Goal: Task Accomplishment & Management: Complete application form

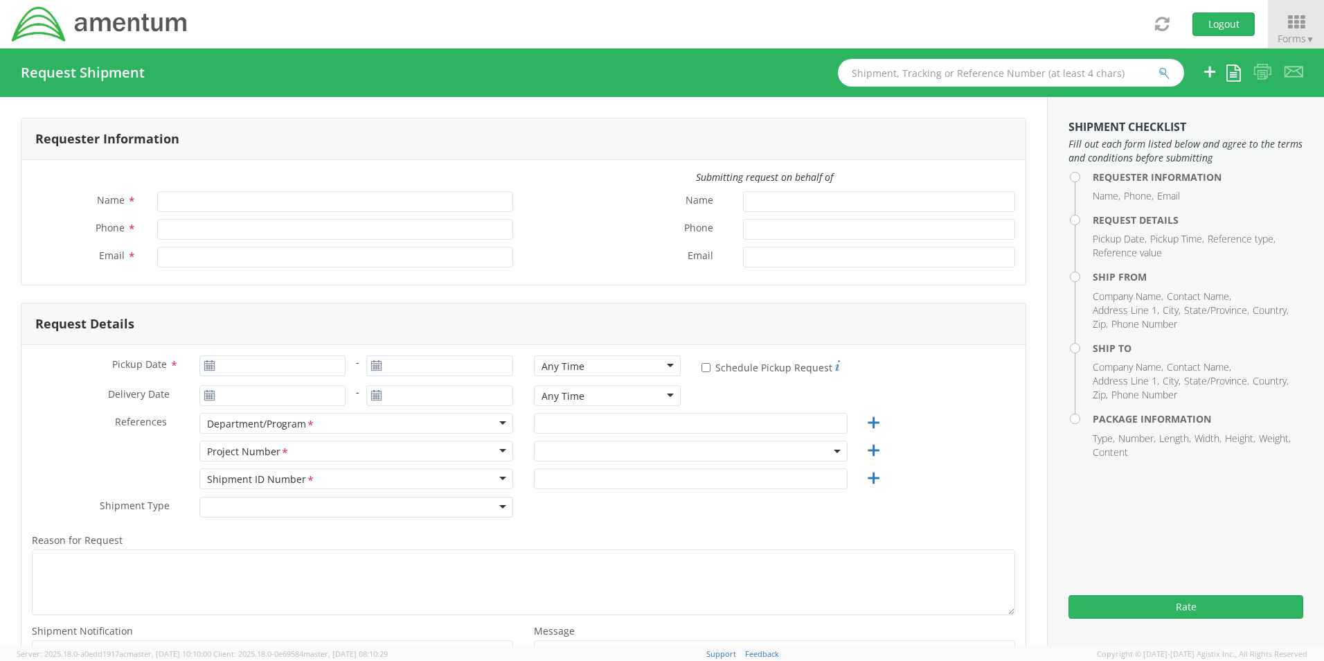
type input "Senecia Morgan"
type input "8172241568"
type input "senecia.morgan@amentum.com"
select select "OCCP.600391.00000"
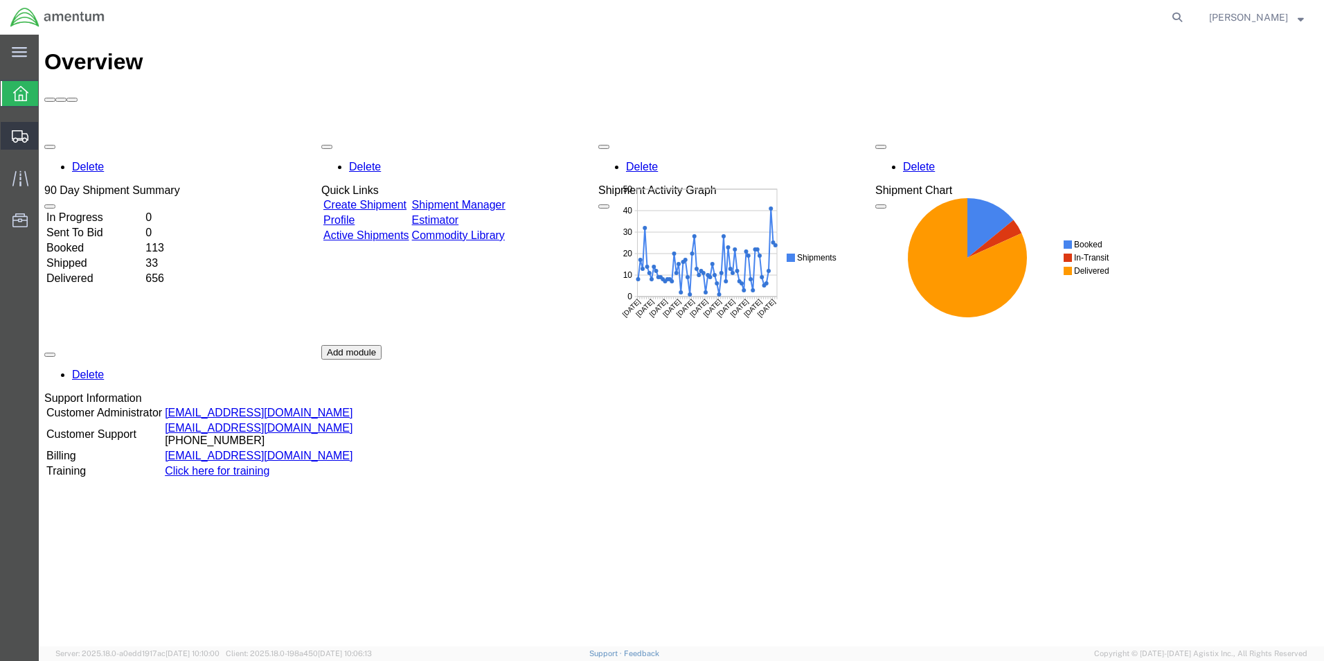
click at [0, 0] on span "Create Shipment" at bounding box center [0, 0] width 0 height 0
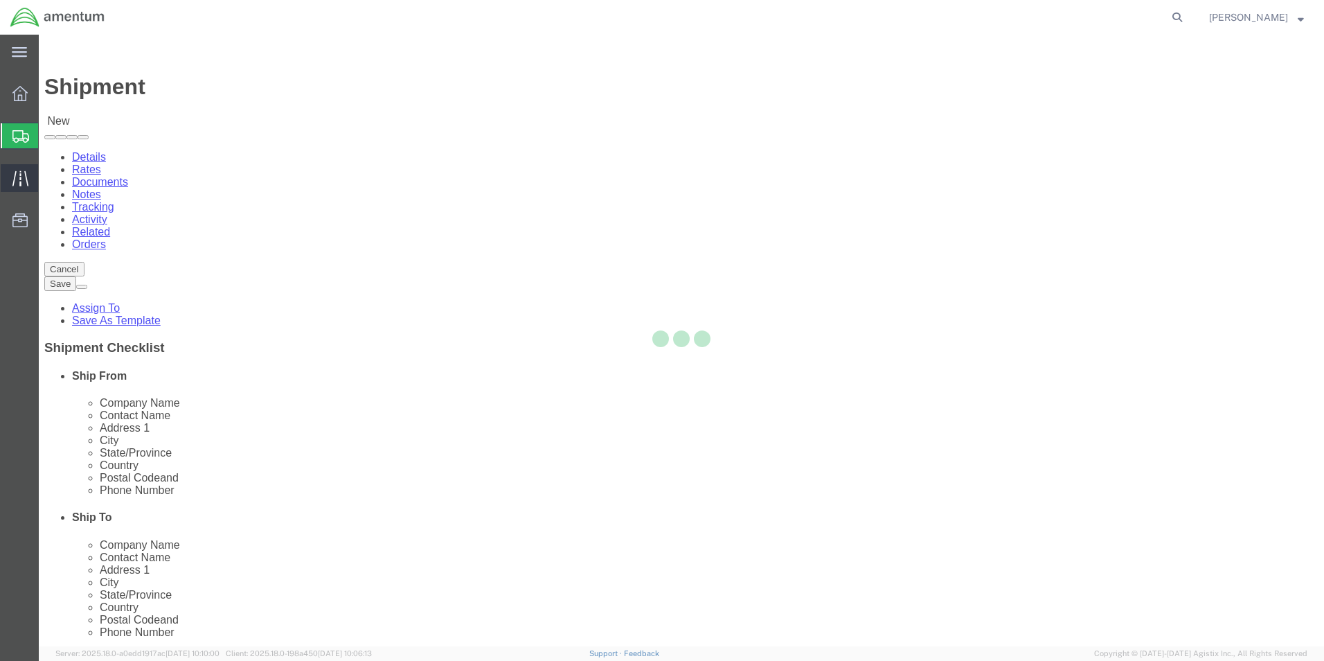
select select
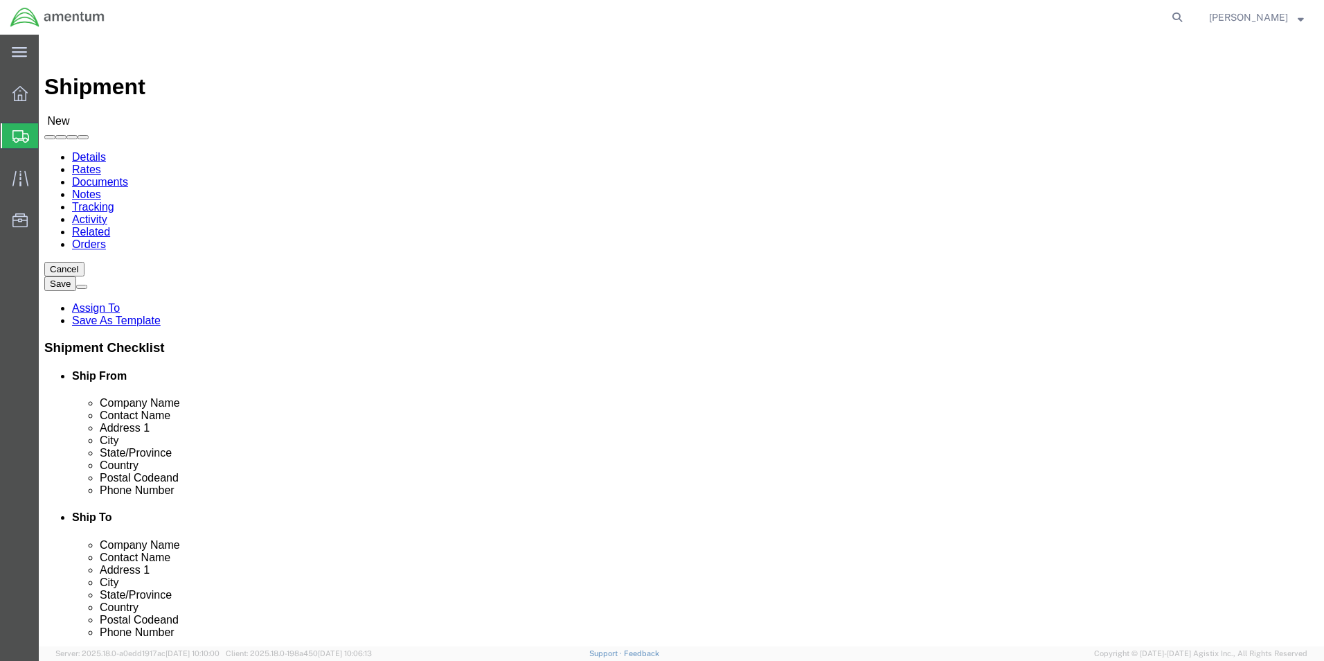
drag, startPoint x: 696, startPoint y: 232, endPoint x: 667, endPoint y: 234, distance: 29.2
click body "Shipment New Details Rates Documents Notes Tracking Activity Related Orders Can…"
drag, startPoint x: 717, startPoint y: 231, endPoint x: 623, endPoint y: 220, distance: 94.8
click body "Shipment New Details Rates Documents Notes Tracking Activity Related Orders Can…"
drag, startPoint x: 768, startPoint y: 233, endPoint x: 584, endPoint y: 234, distance: 184.2
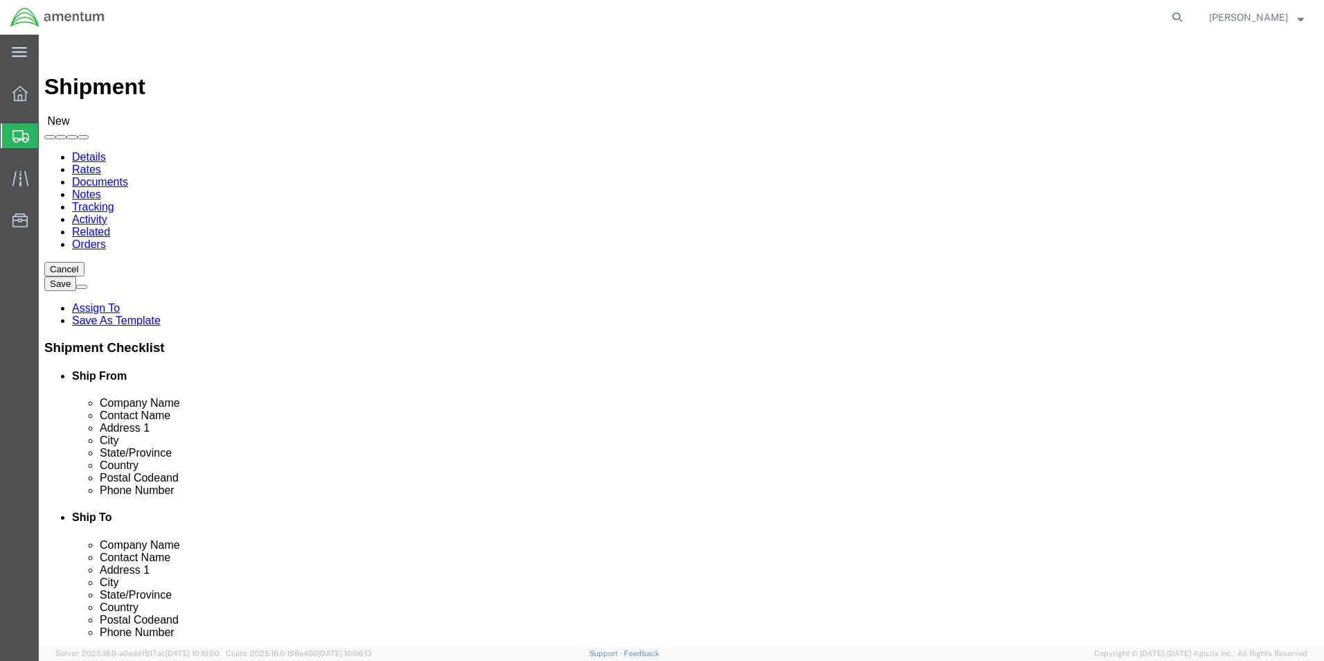
click body "Shipment New Details Rates Documents Notes Tracking Activity Related Orders Can…"
click input "RA"
type input "RDAP"
drag, startPoint x: 735, startPoint y: 227, endPoint x: 665, endPoint y: 228, distance: 69.9
click body "Shipment New Details Rates Documents Notes Tracking Activity Related Orders Can…"
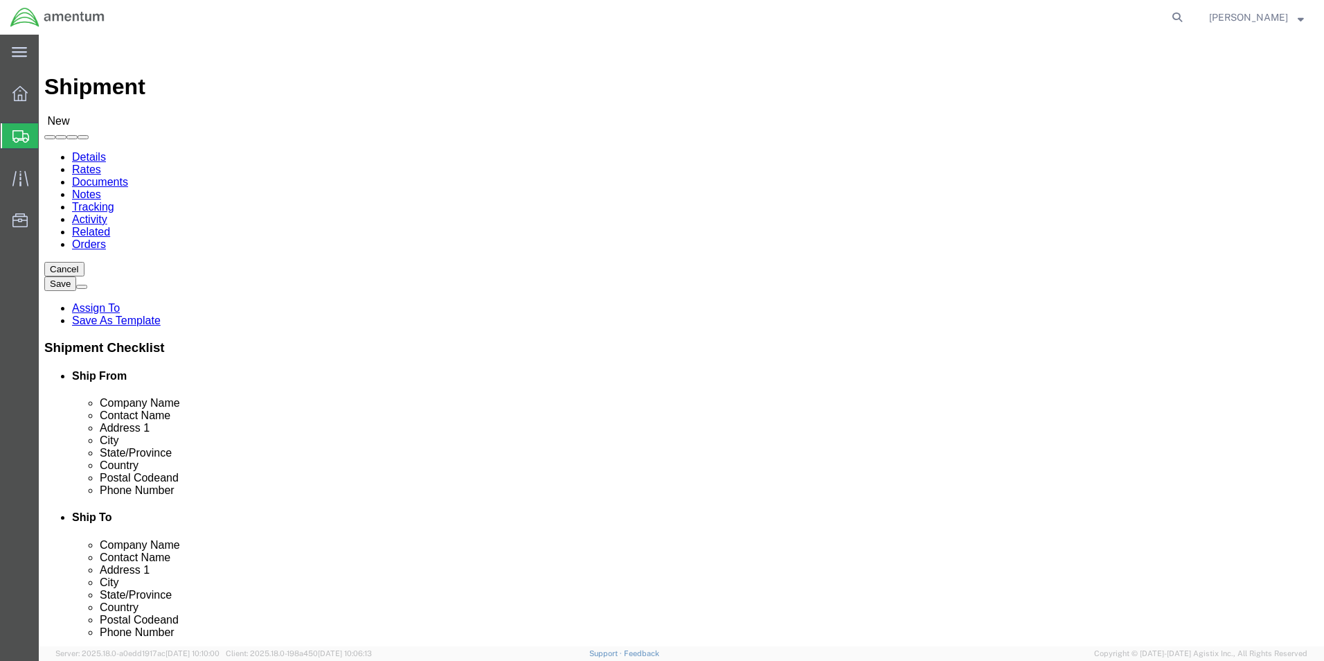
click input "text"
type input "sene"
click p "- Amentum Services, Inc. - (Senecia Morgan) 13500 Heritage Parkway, mail room, …"
select select "TX"
type input "Senecia Morgan"
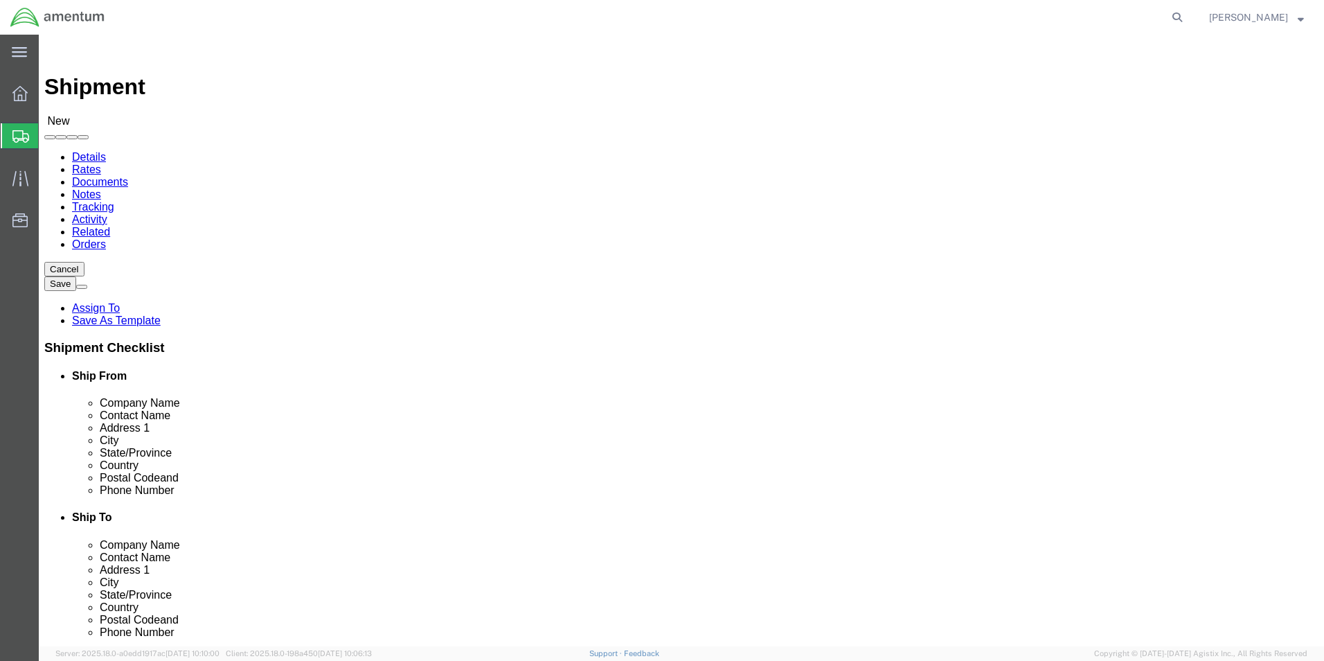
click input "text"
type input "Amentum"
click input "text"
paste input "Ana Lorena Acuna"
type input "Ana Lorena Acuna"
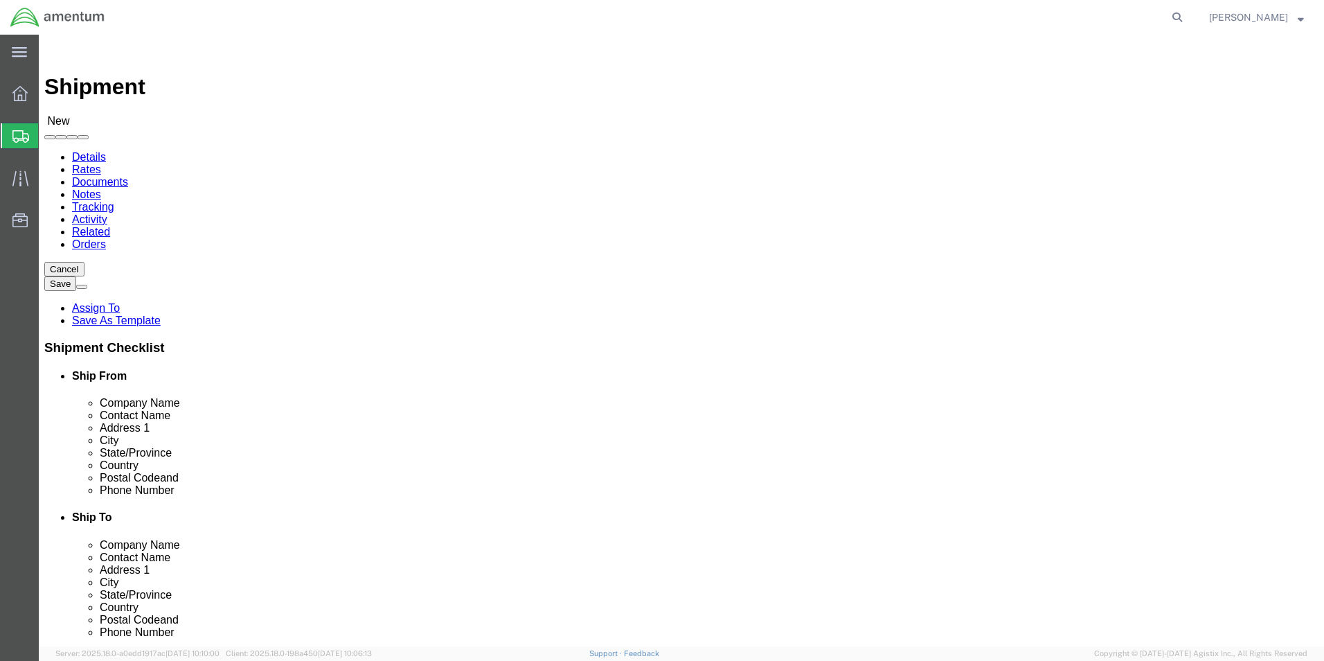
click input "text"
paste input "Franklin Chang Building,"
click input "Franklin Chang Building,"
paste input "US Office"
type input "Franklin Chang Building, US Office"
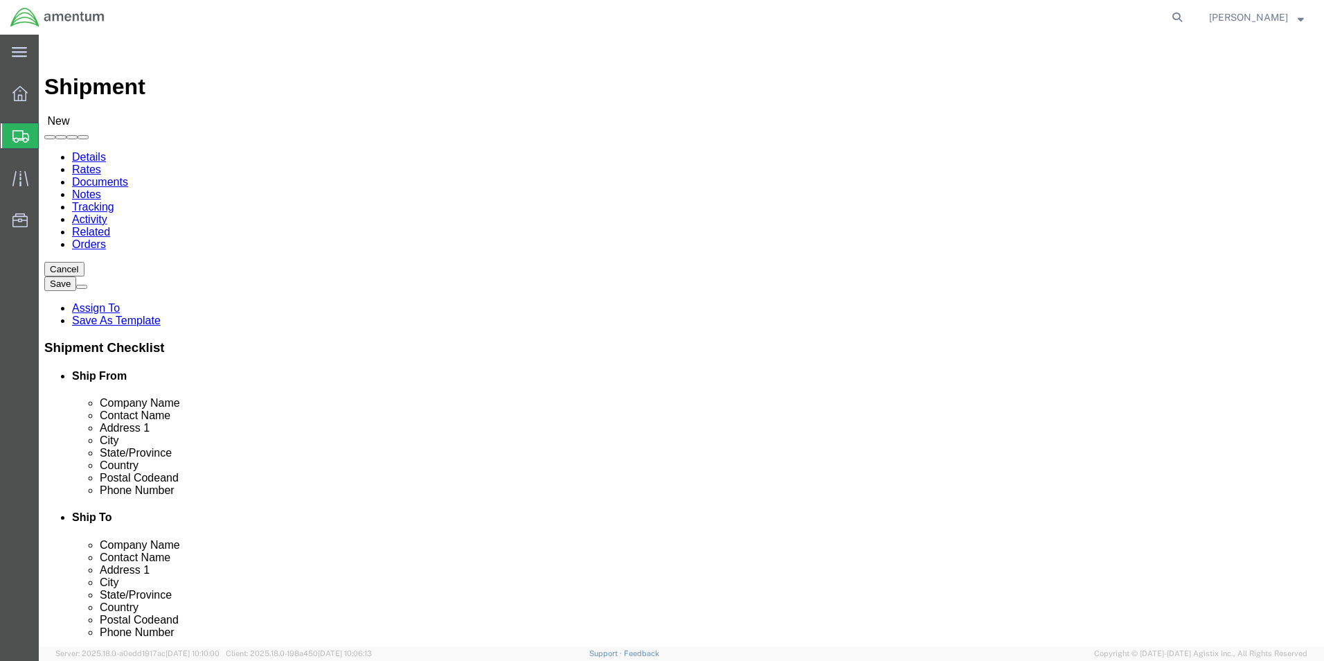
scroll to position [141, 0]
type input "c"
click input "text"
paste input "Pavas,"
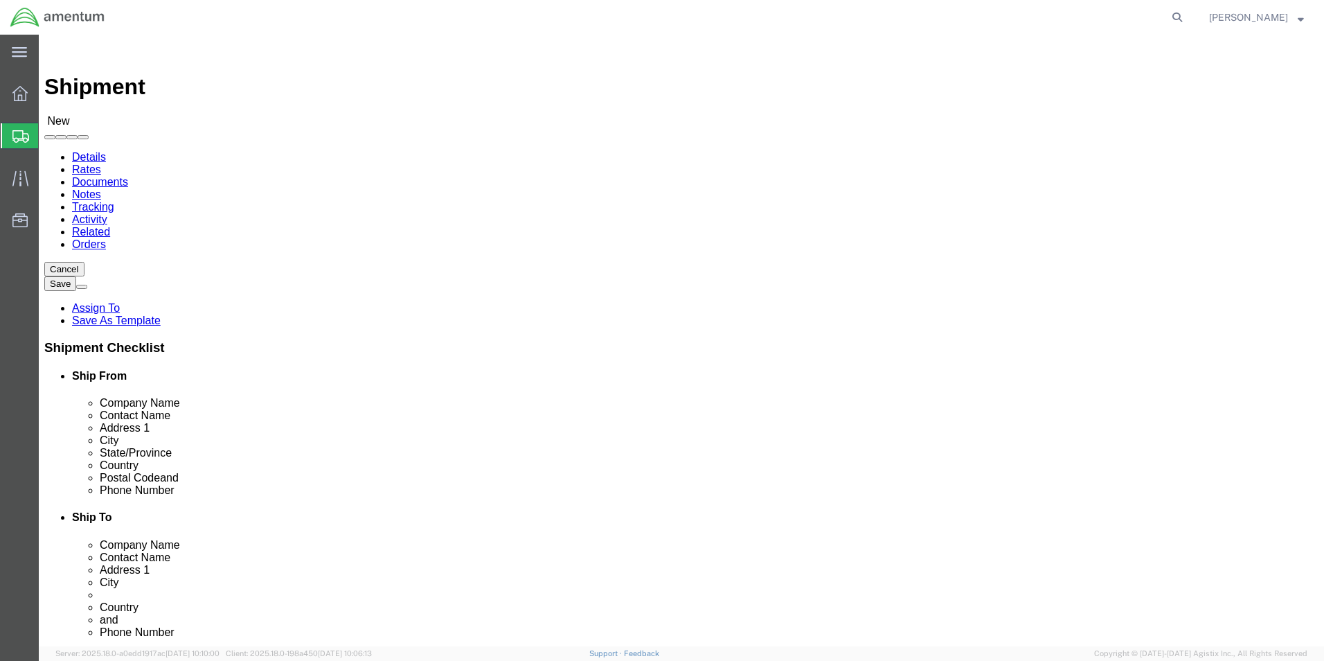
click input "Pavas,"
paste input "San José"
type input "Pavas,San José"
select select "08"
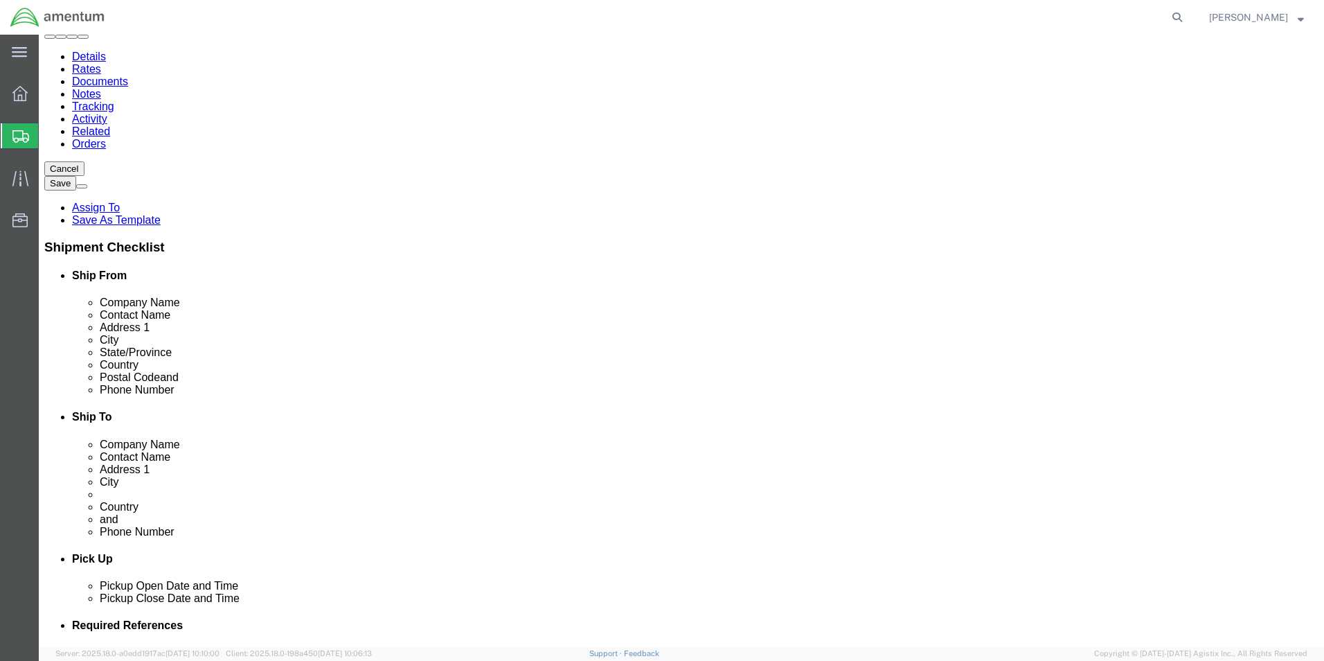
scroll to position [69, 0]
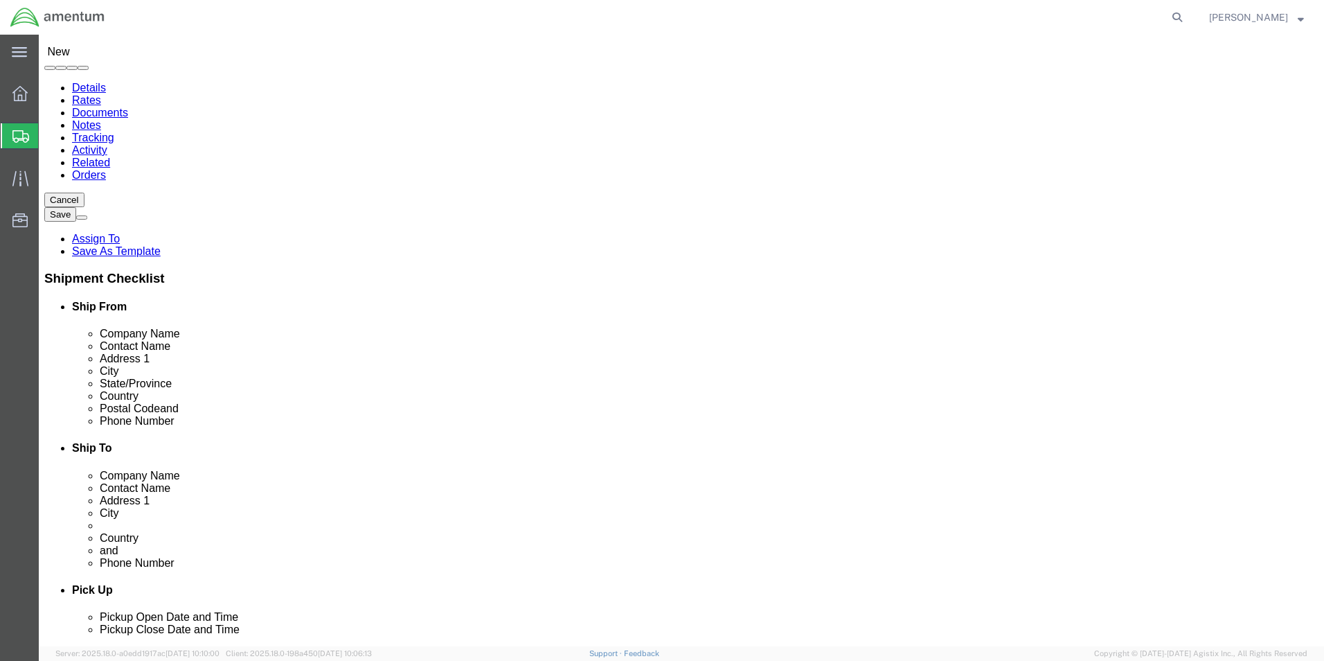
click input "Pavas,San José"
type input "Pavas"
click input "Postal Code"
paste input "10109"
type input "10109"
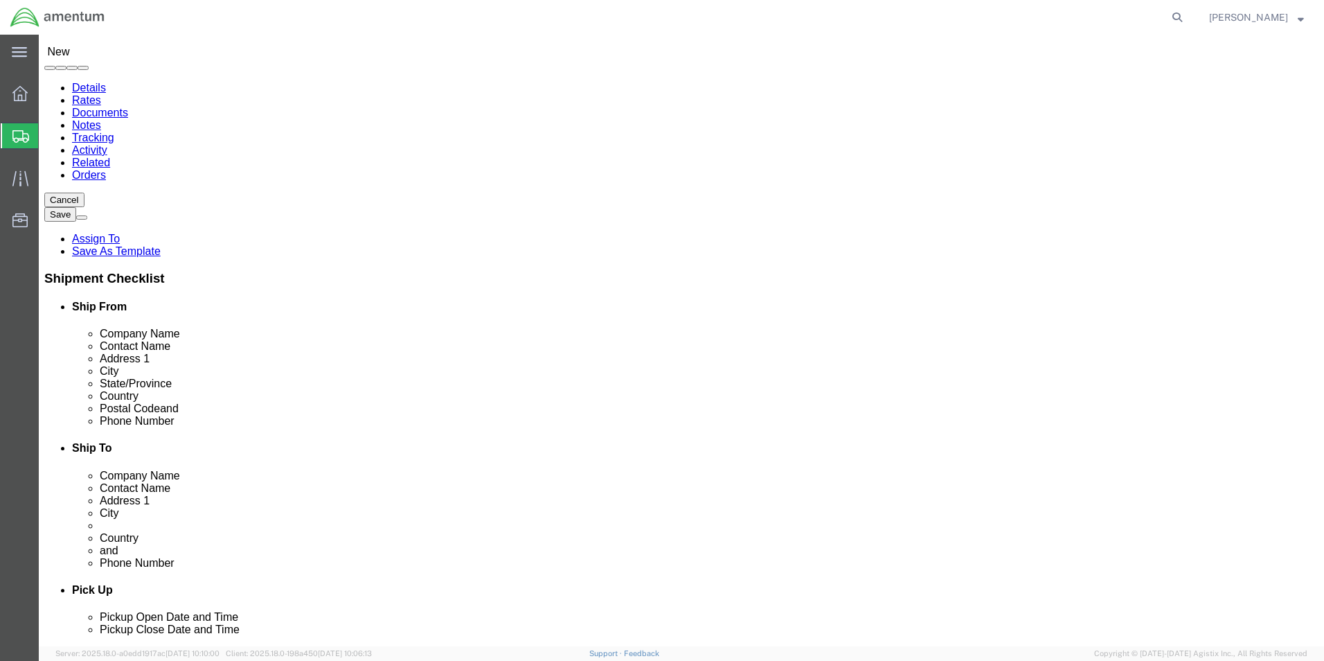
click input "text"
paste input "(506) 2290-4133"
type input "(506) 2290-4133"
click input "text"
paste input "AnaLorena.Acuna@amentum.com"
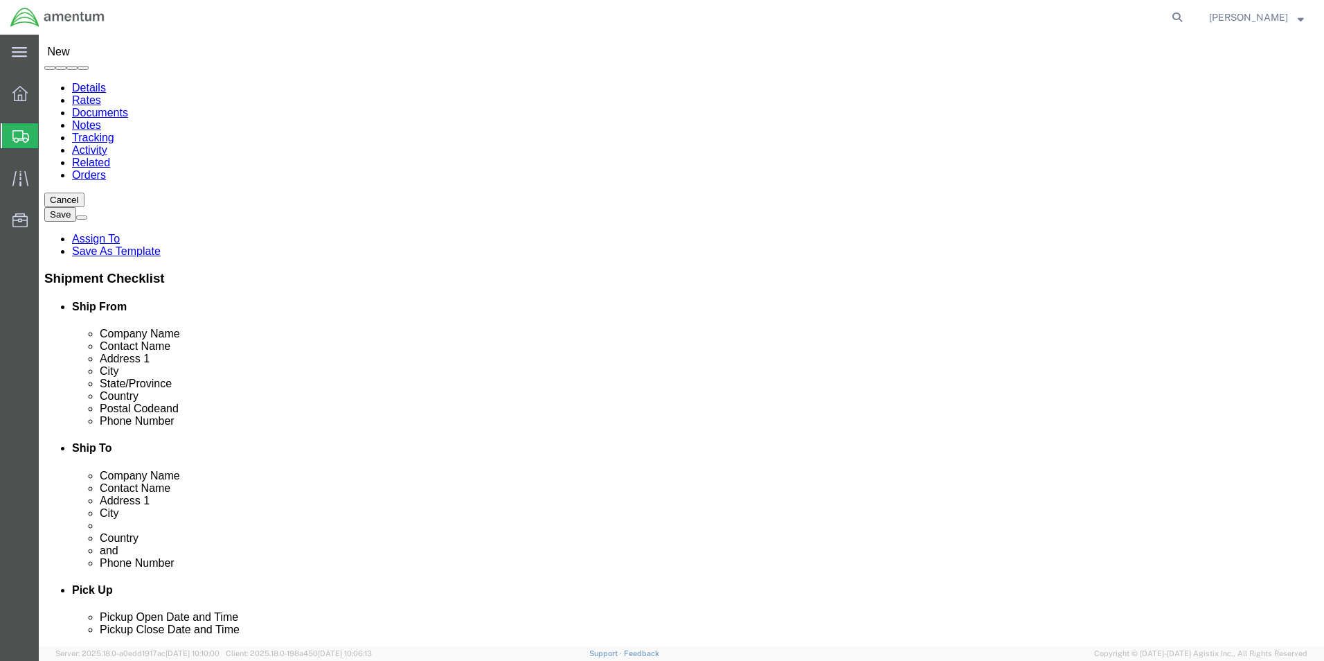
type input "AnaLorena.Acuna@amentum.com"
click input "checkbox"
checkbox input "true"
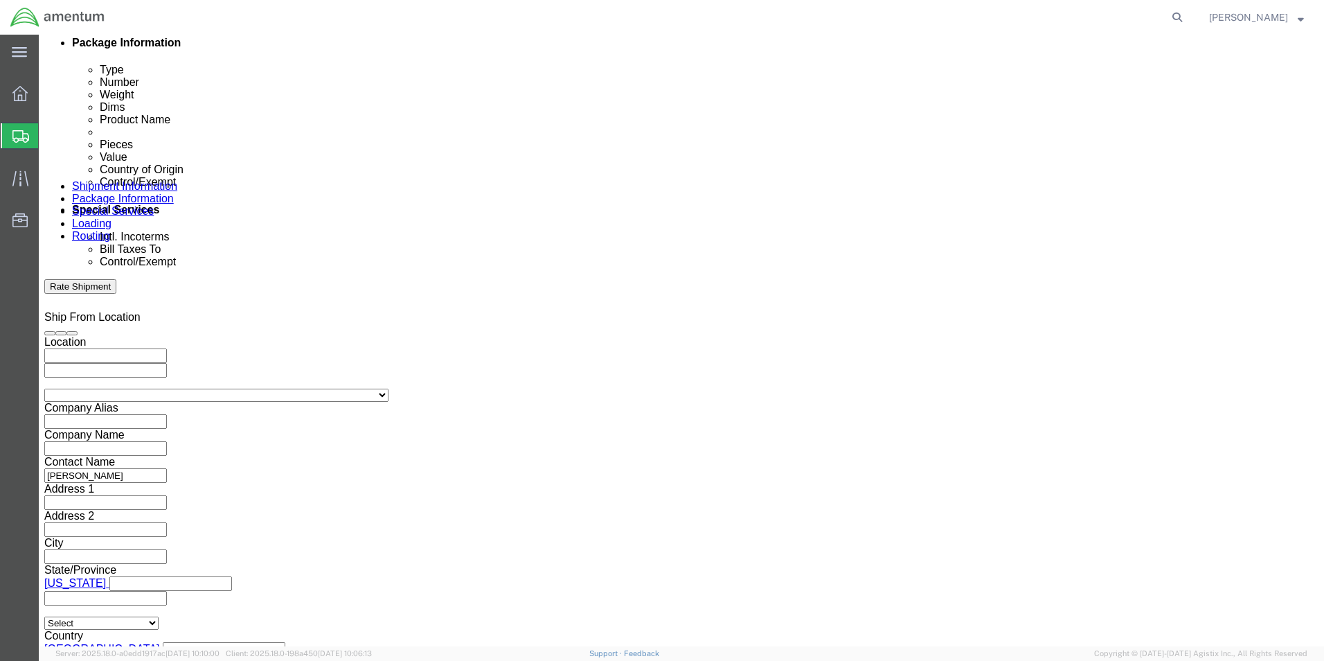
scroll to position [762, 0]
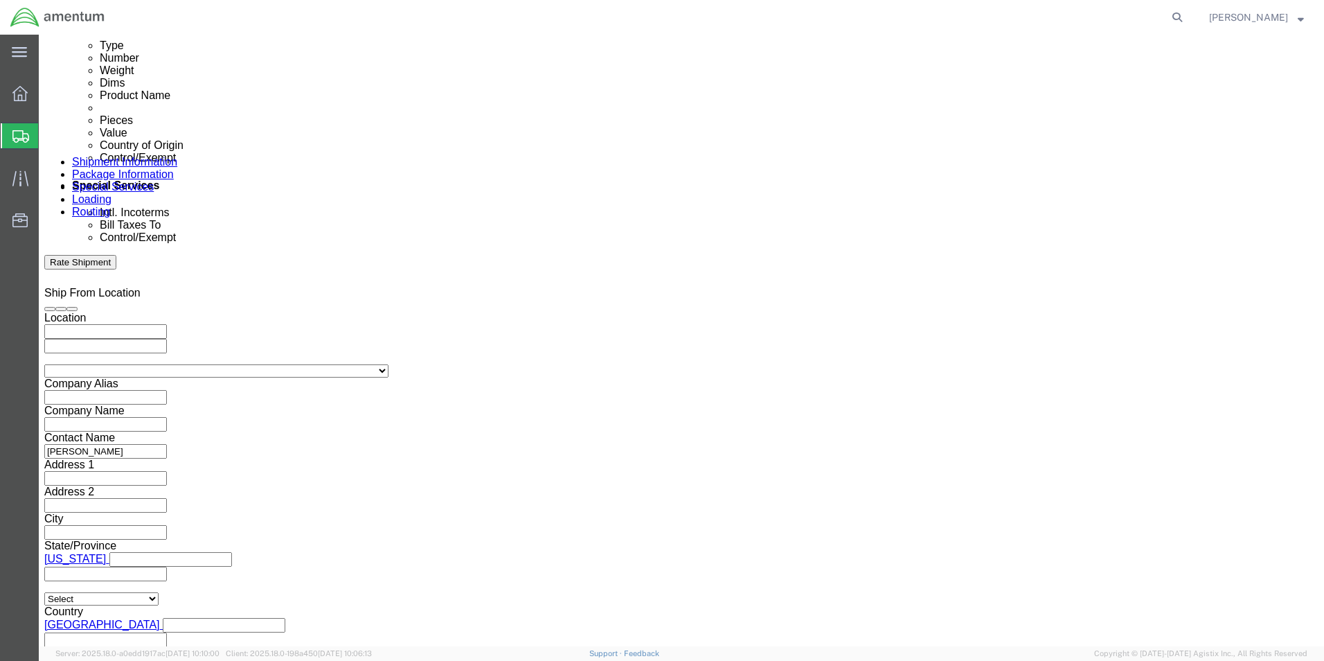
click input "text"
paste input "20.738.707557"
type input "20.738.707557"
click button "Add reference"
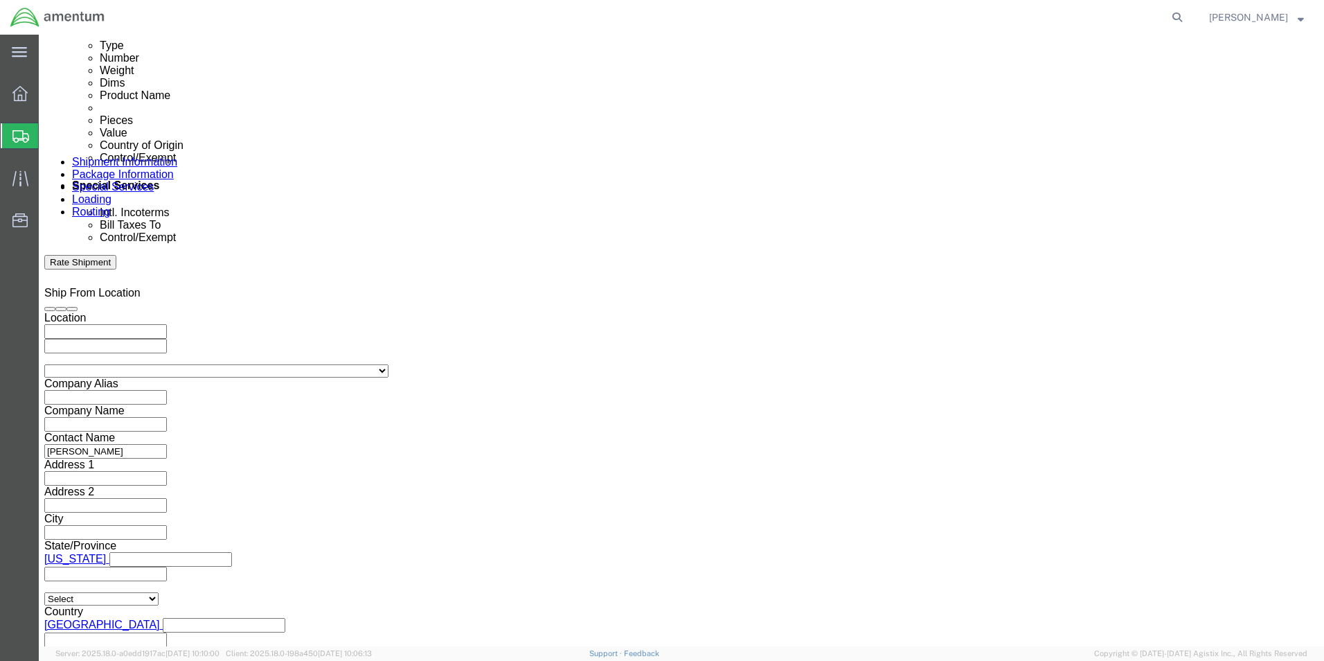
click select "Select Account Type Activity ID Airline Appointment Number ASN Batch Request # …"
select select "CUSTREF"
click select "Select Account Type Activity ID Airline Appointment Number ASN Batch Request # …"
click input "text"
paste input "REQ0214758- Ana Lorena Acuna"
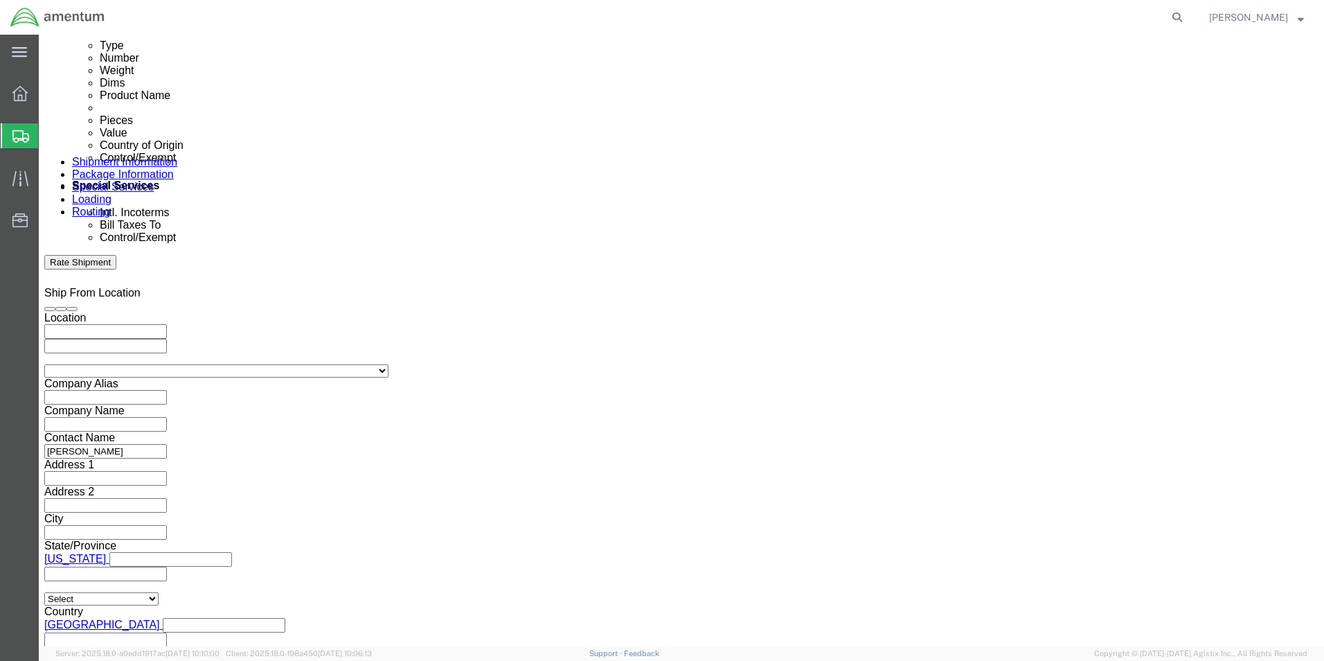
scroll to position [0, 29]
type input "REQ0214758- Ana Lorena Acuna"
click button "Add reference"
click select "Select Account Type Activity ID Airline Appointment Number ASN Batch Request # …"
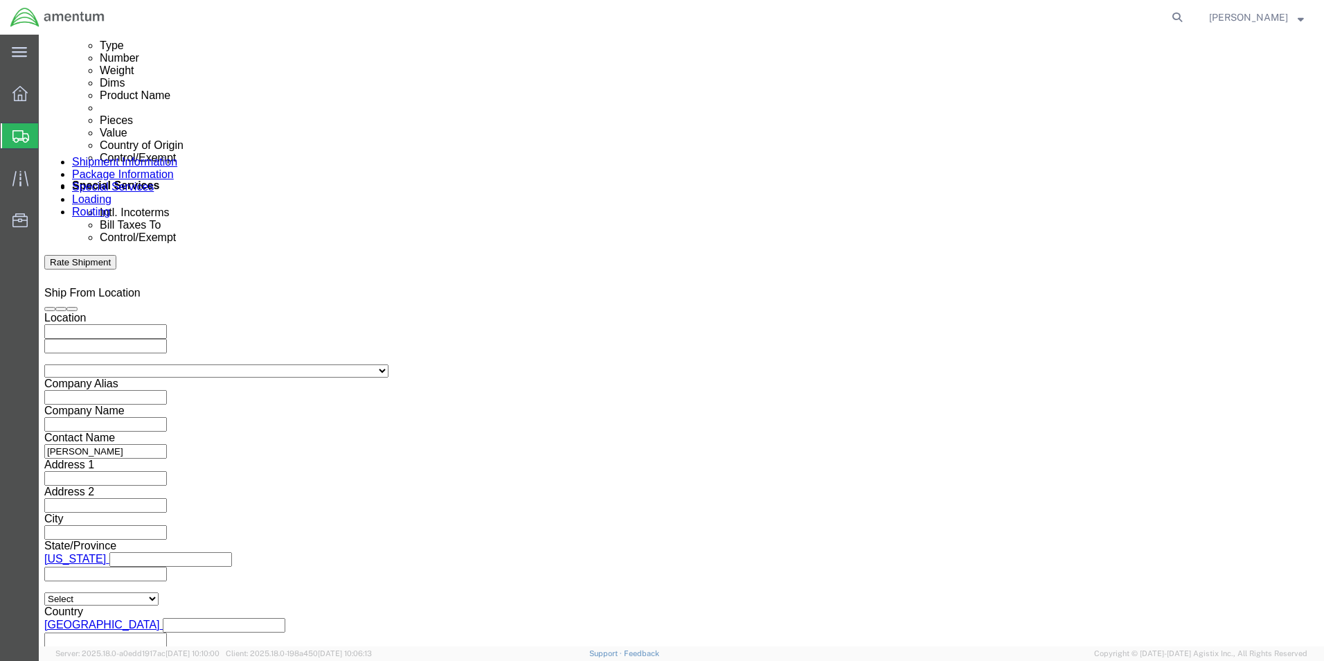
select select "DEPT"
click select "Select Account Type Activity ID Airline Appointment Number ASN Batch Request # …"
click input "text"
paste input "Joshua Sherwood"
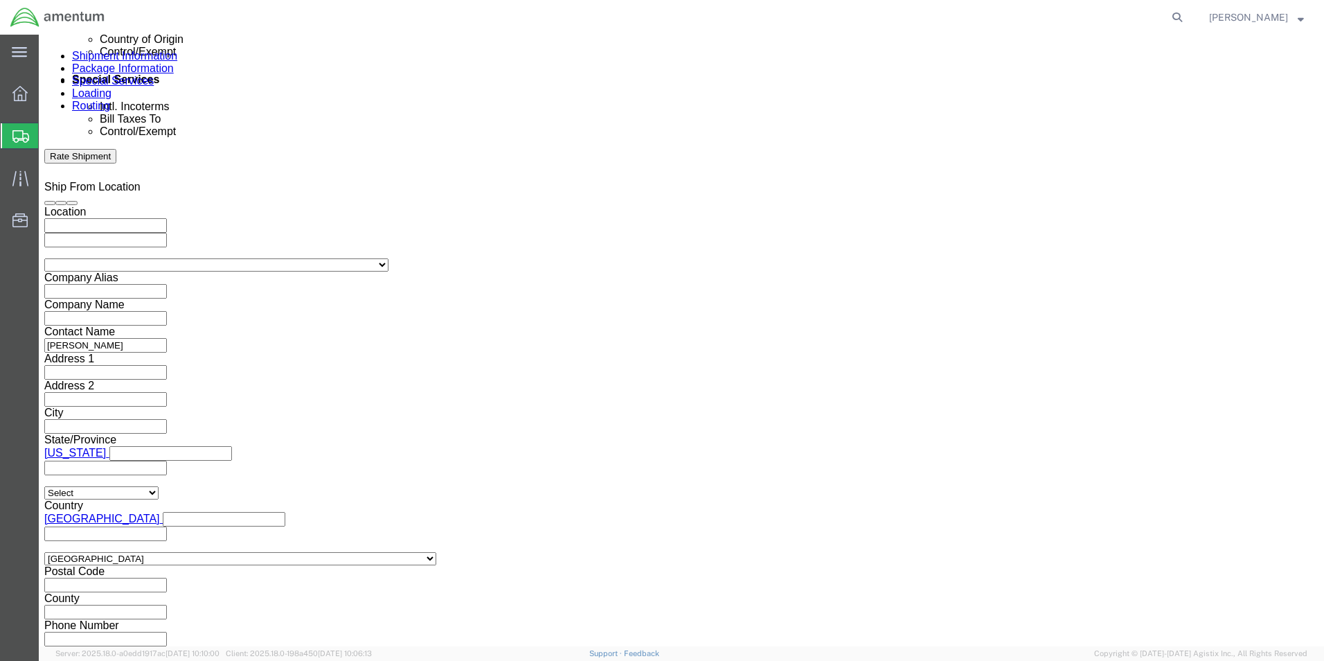
scroll to position [870, 0]
type input "Joshua Sherwood"
click button "Continue"
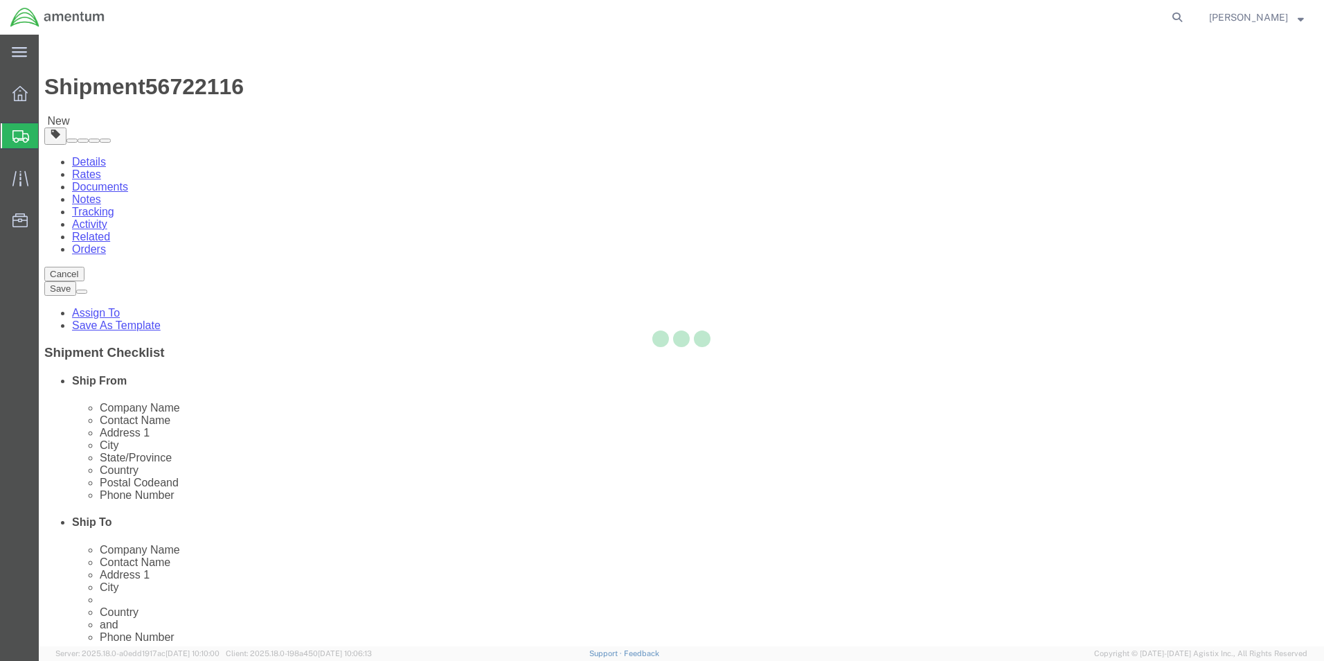
select select "CBOX"
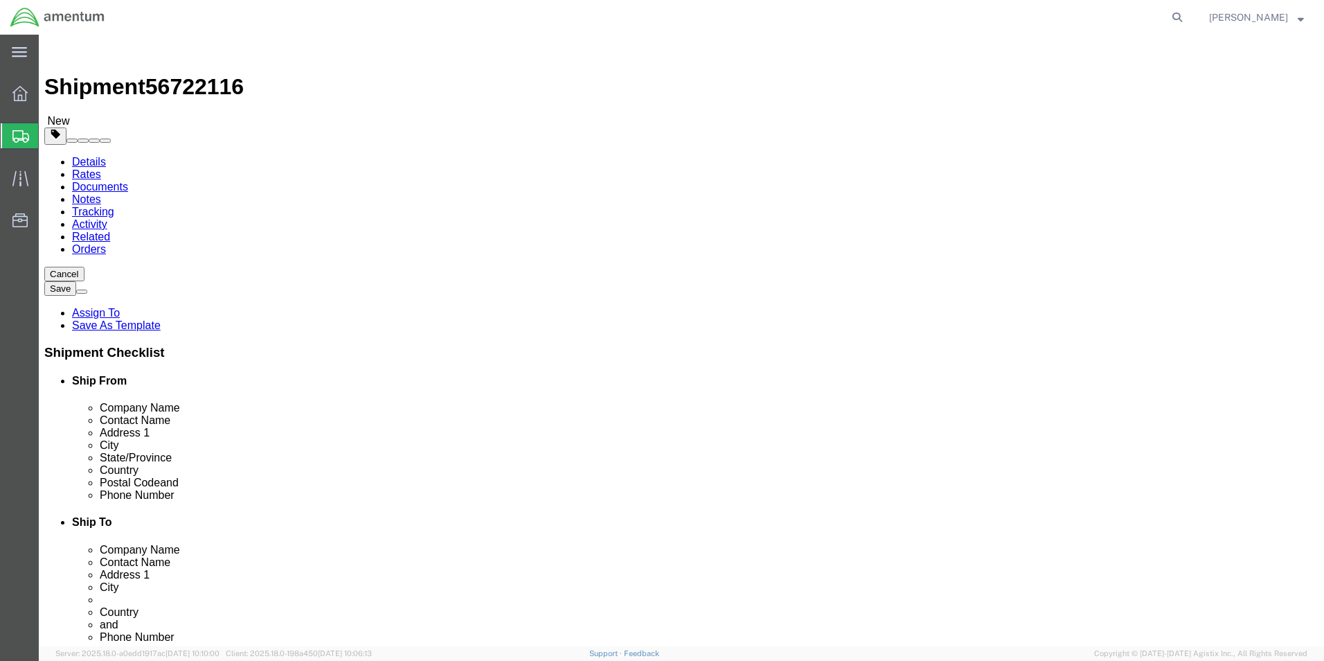
click select "Select BCK Boxes Bale(s) Basket(s) Bolt(s) Bottle(s) Buckets Bulk Bundle(s) Can…"
click input "text"
type input "20"
type input "7"
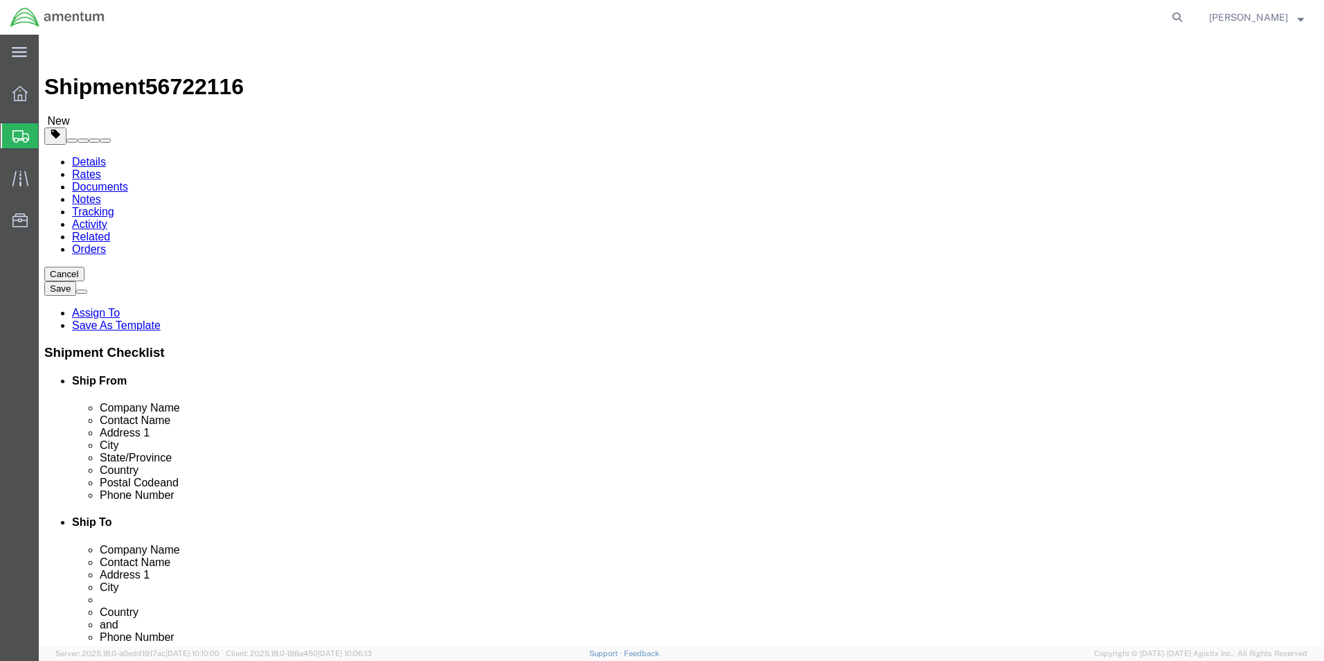
type input "2"
type input "2.5"
click link "Add Content"
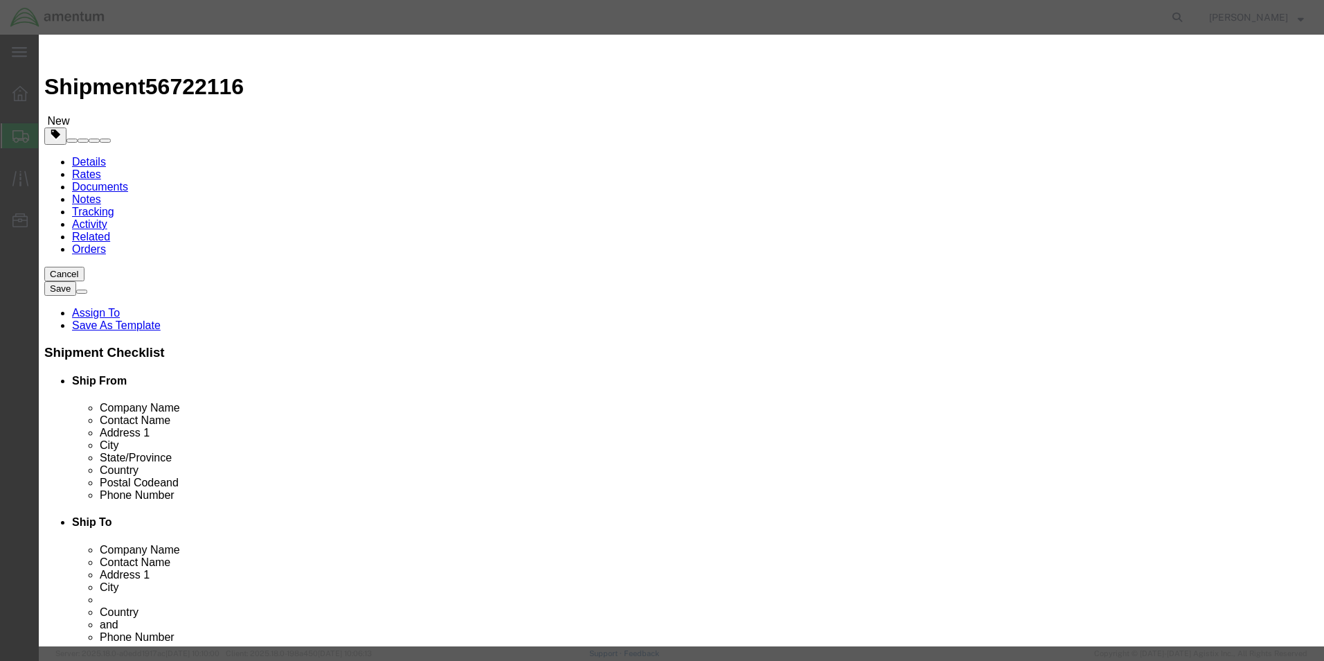
click input "text"
paste input "KBM Combo"
click div
click input "KBM Combo"
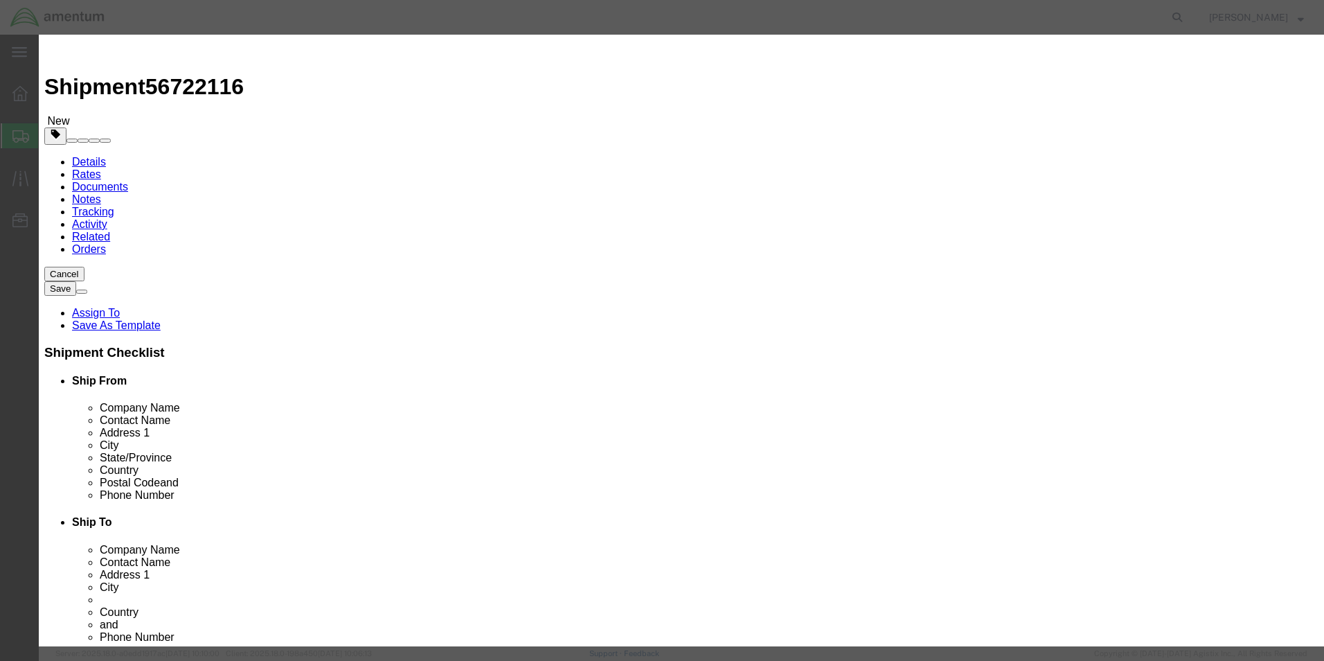
type input "Dell KBM Combo"
type input "1"
type input "51.00"
click select "Select Afghanistan Åland Islands Albania Algeria American Samoa Andorra Angola …"
select select "CN"
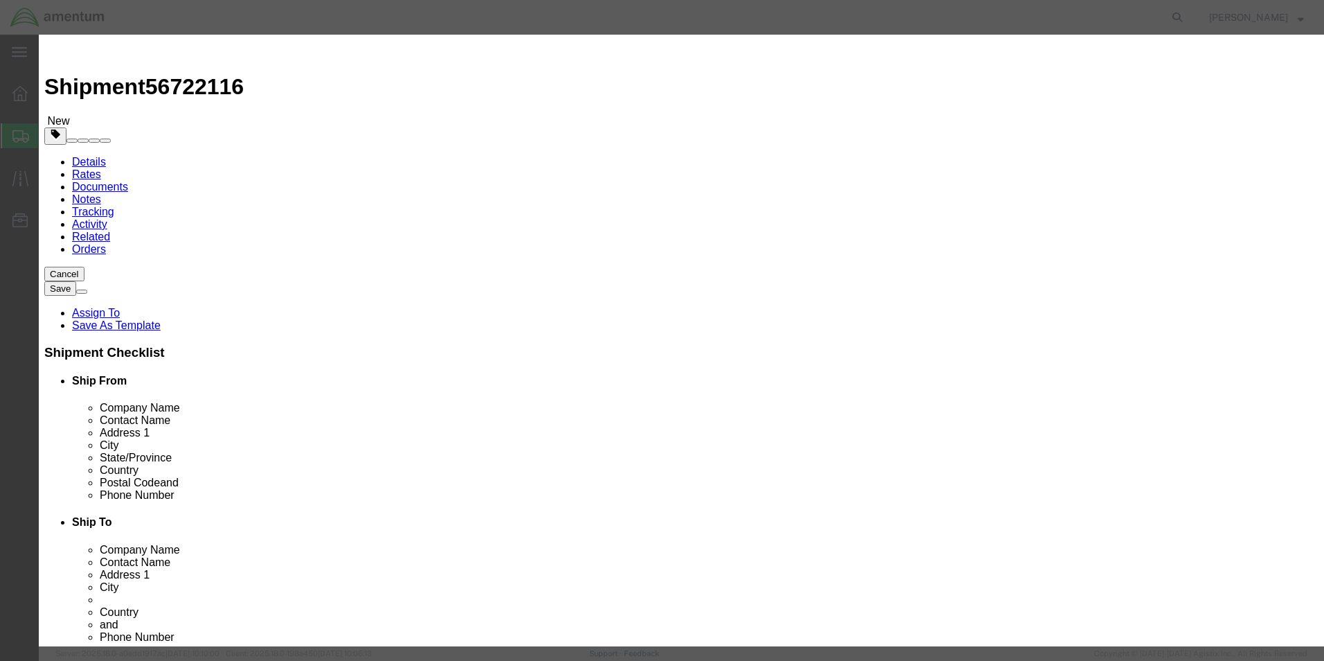
click select "Select Afghanistan Åland Islands Albania Algeria American Samoa Andorra Angola …"
click button "Save & Close"
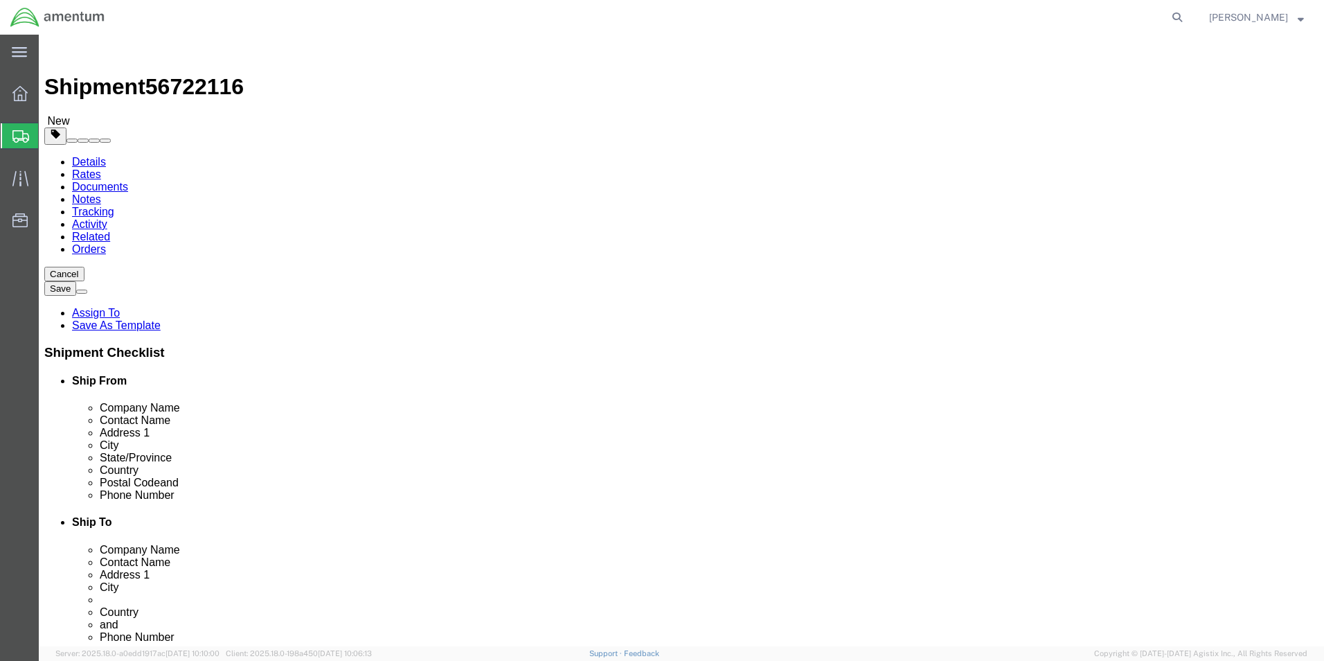
click icon
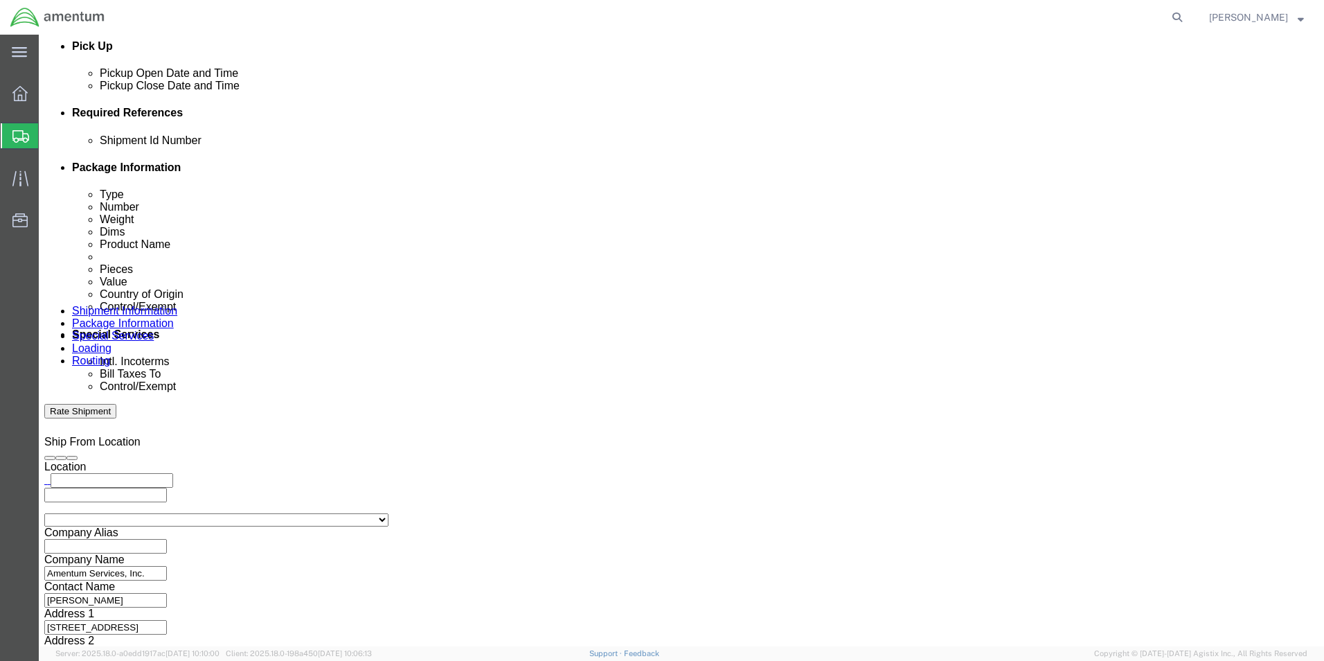
scroll to position [623, 0]
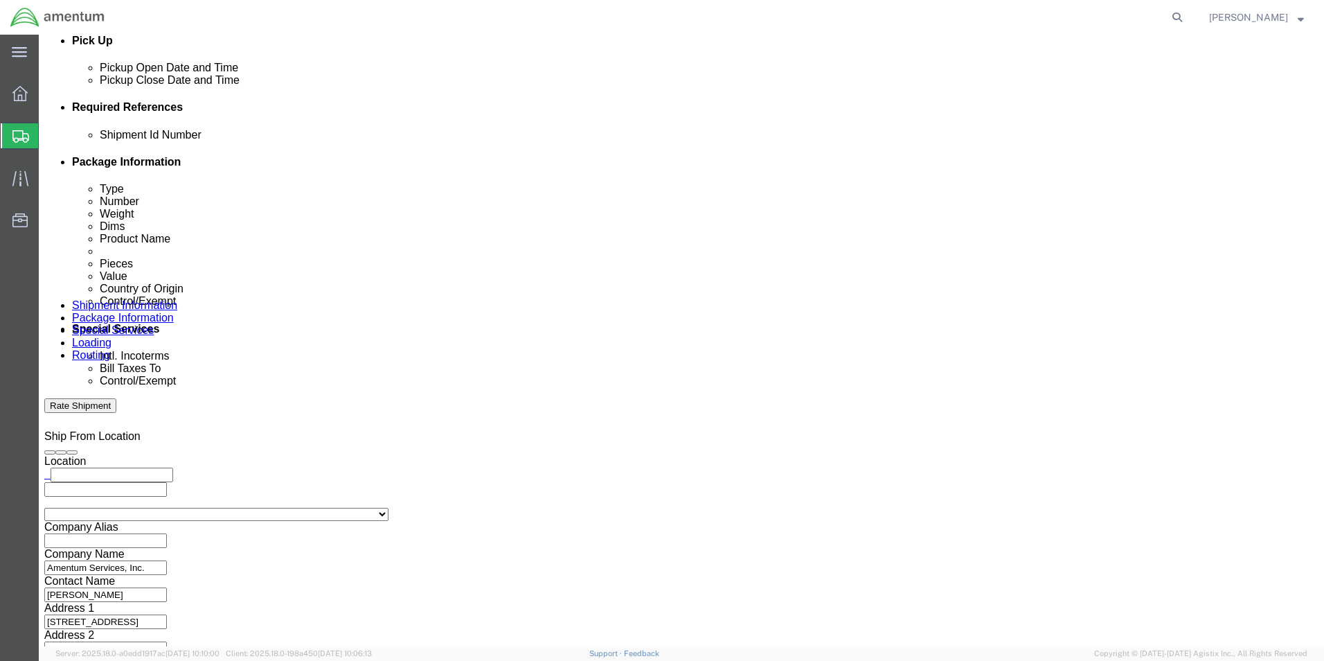
click input "text"
paste input "Joshua.Sherwood@Amentum.com"
type input "Joshua.Sherwood@Amentum.com"
click input "text"
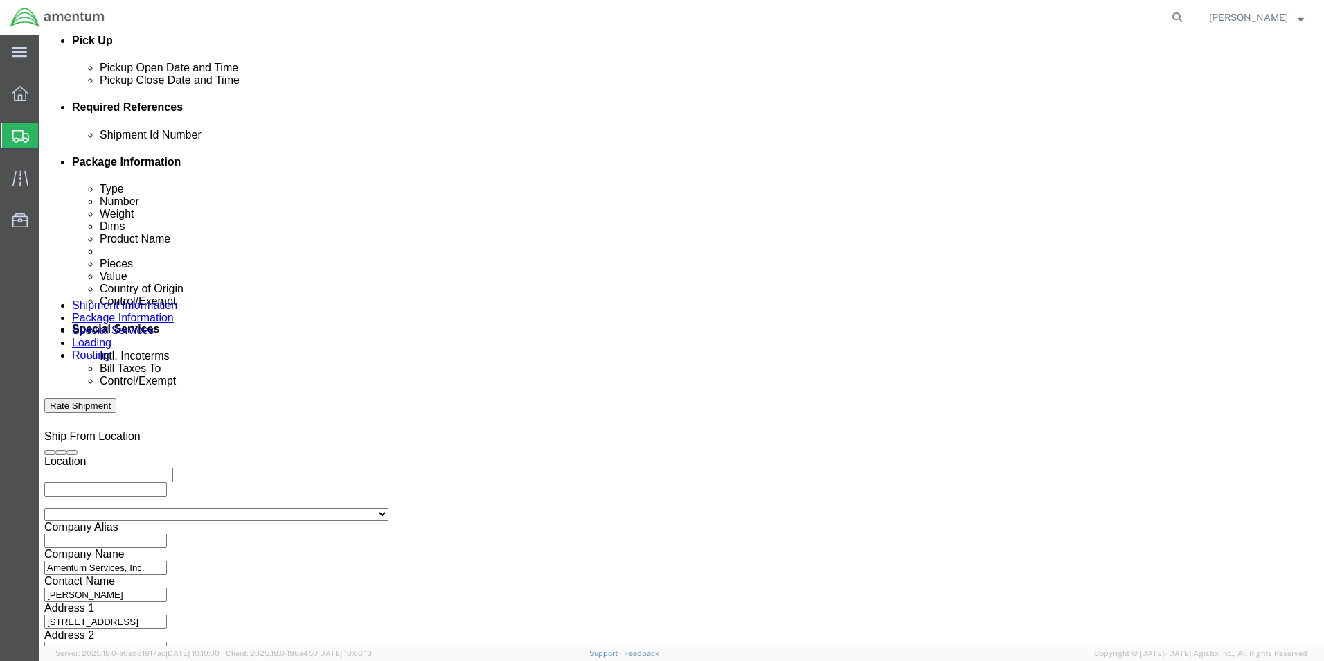
paste input "Malivahn.Low@amentum.com"
type input "Malivahn.Low@amentum.com"
type input "Joshua.Sherwood@Amentum.com,Malivahn.Low@amentum.com"
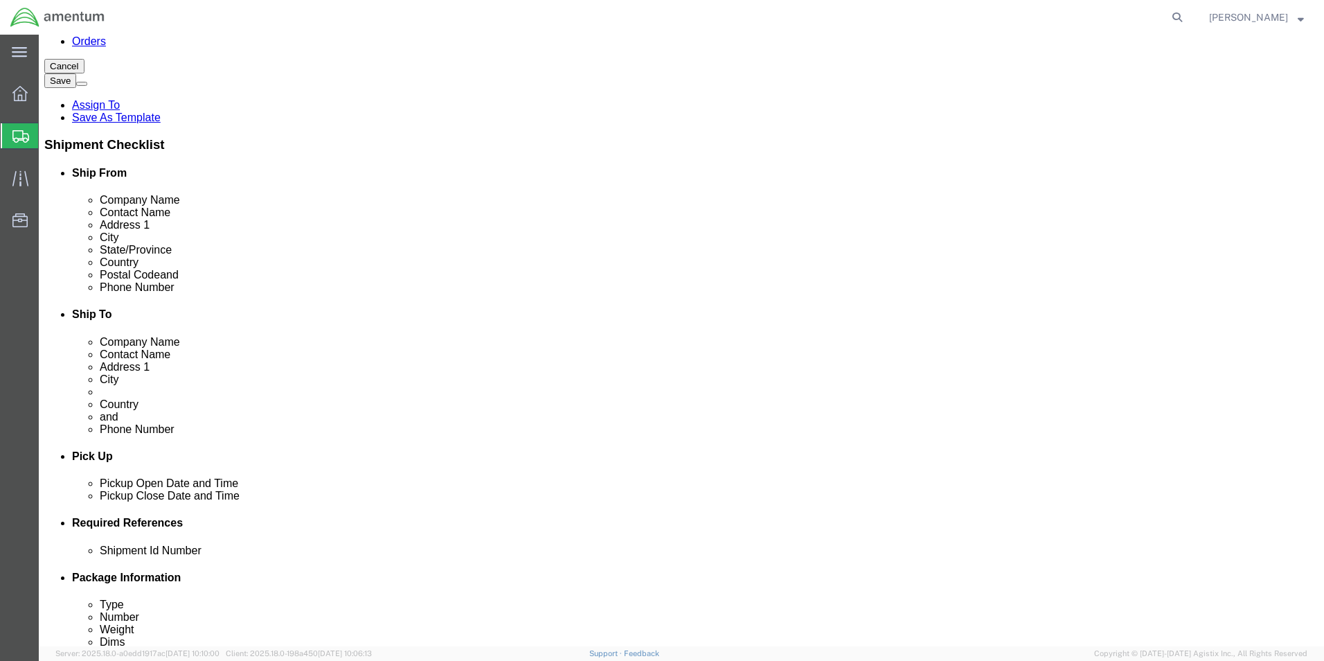
scroll to position [0, 0]
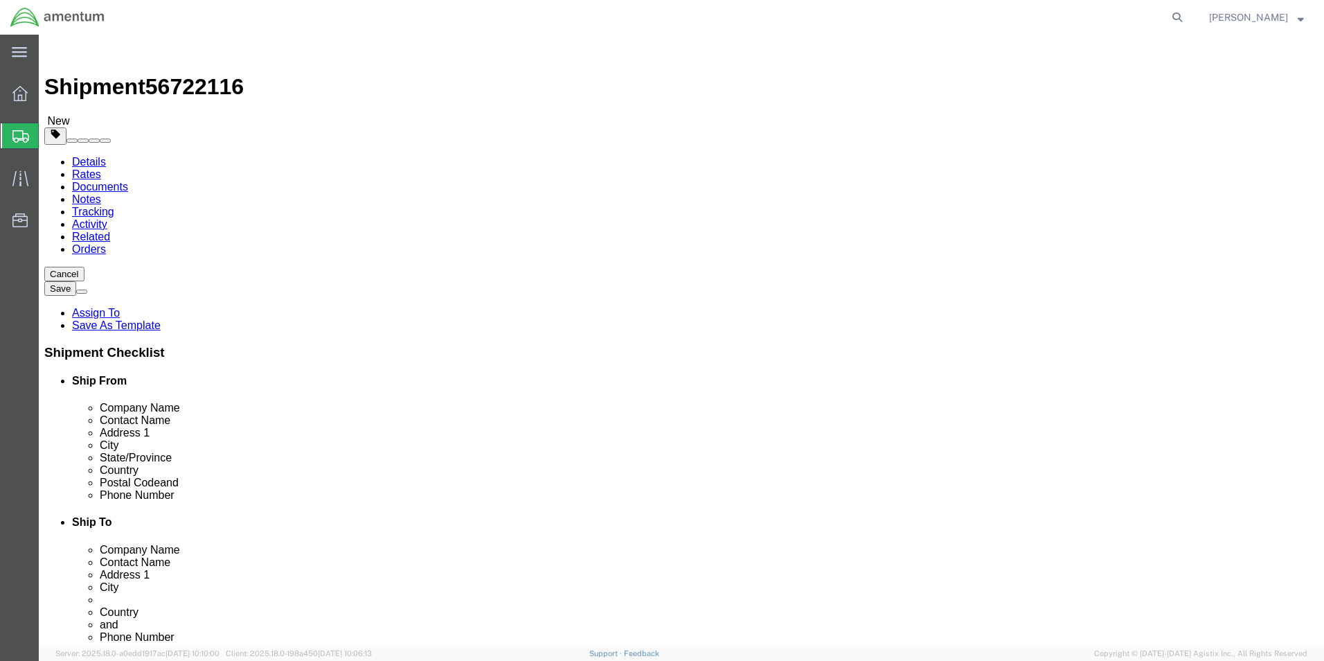
click button "Save"
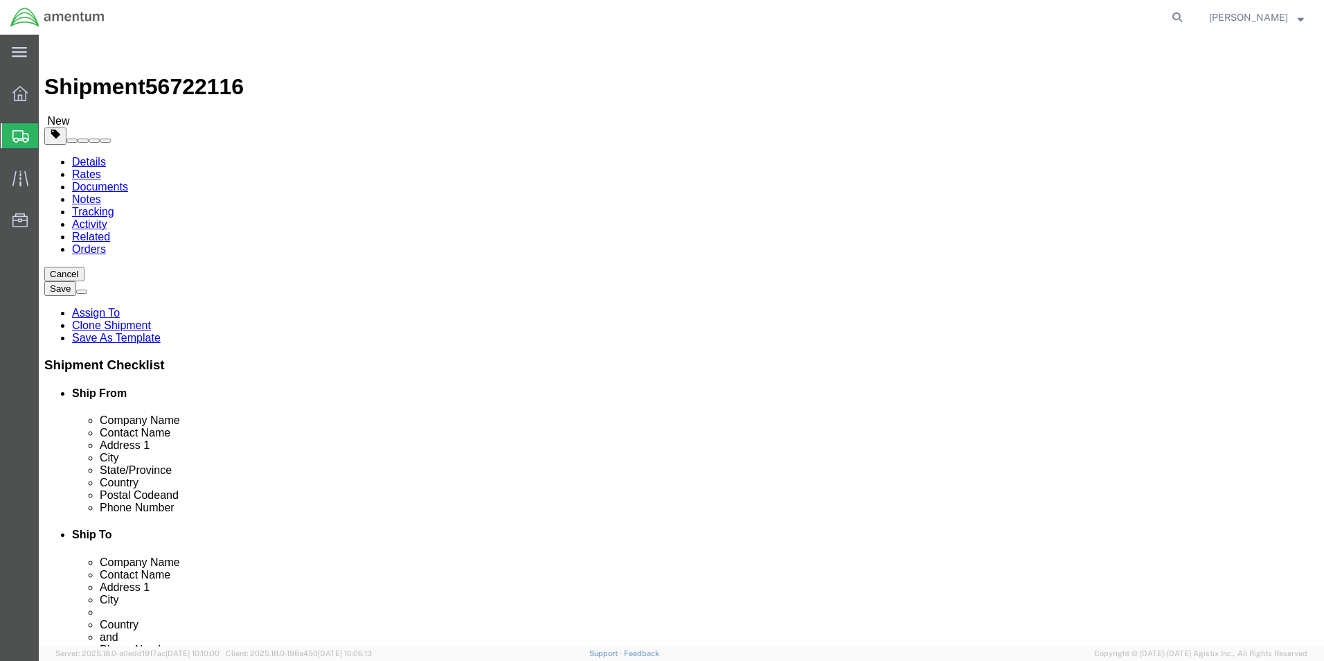
click icon
click at [24, 132] on icon at bounding box center [20, 136] width 17 height 12
